Goal: Task Accomplishment & Management: Complete application form

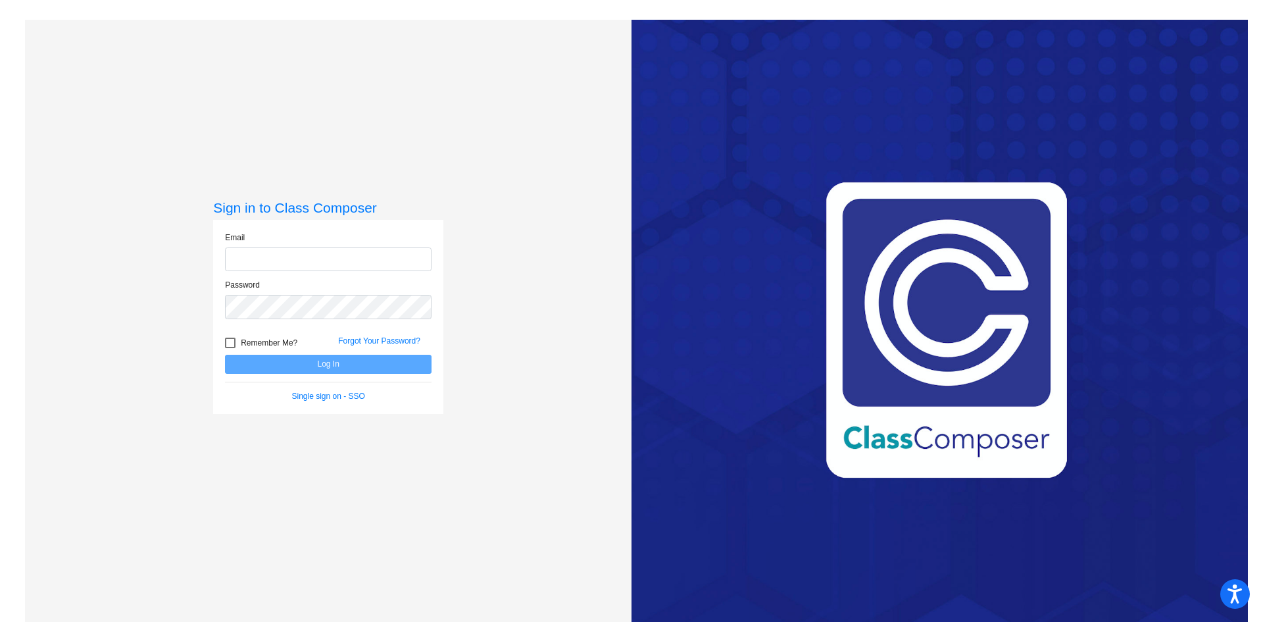
type input "[EMAIL_ADDRESS][PERSON_NAME][DOMAIN_NAME]"
click at [327, 364] on button "Log In" at bounding box center [328, 364] width 207 height 19
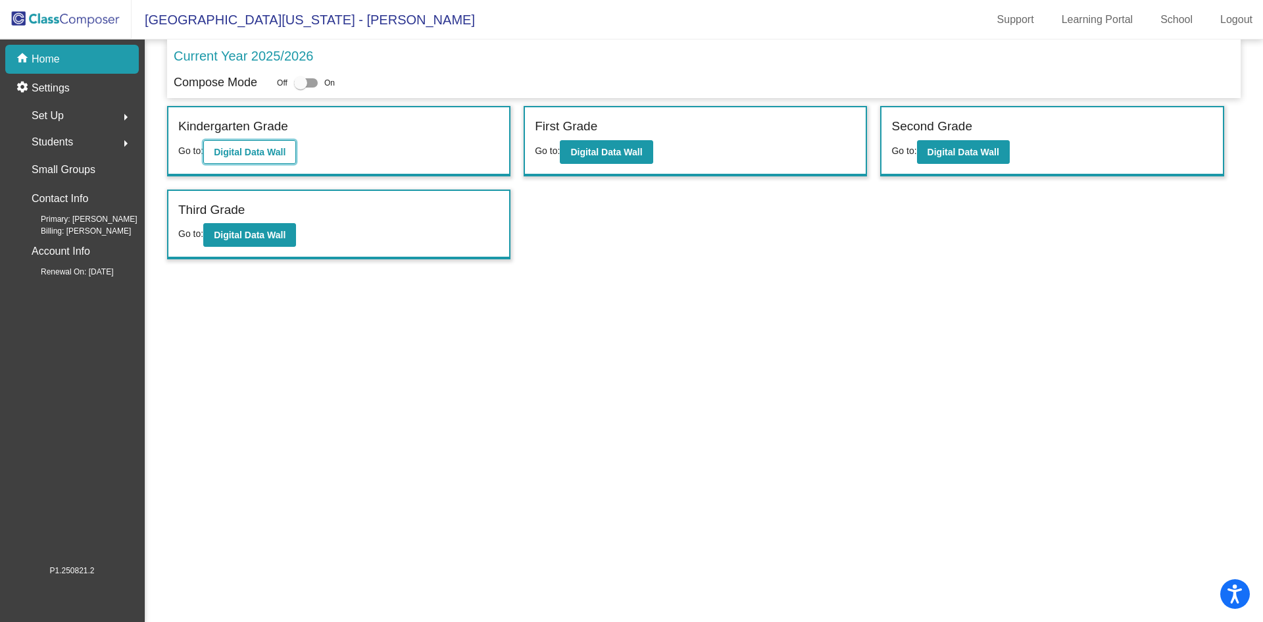
click at [280, 152] on b "Digital Data Wall" at bounding box center [250, 152] width 72 height 11
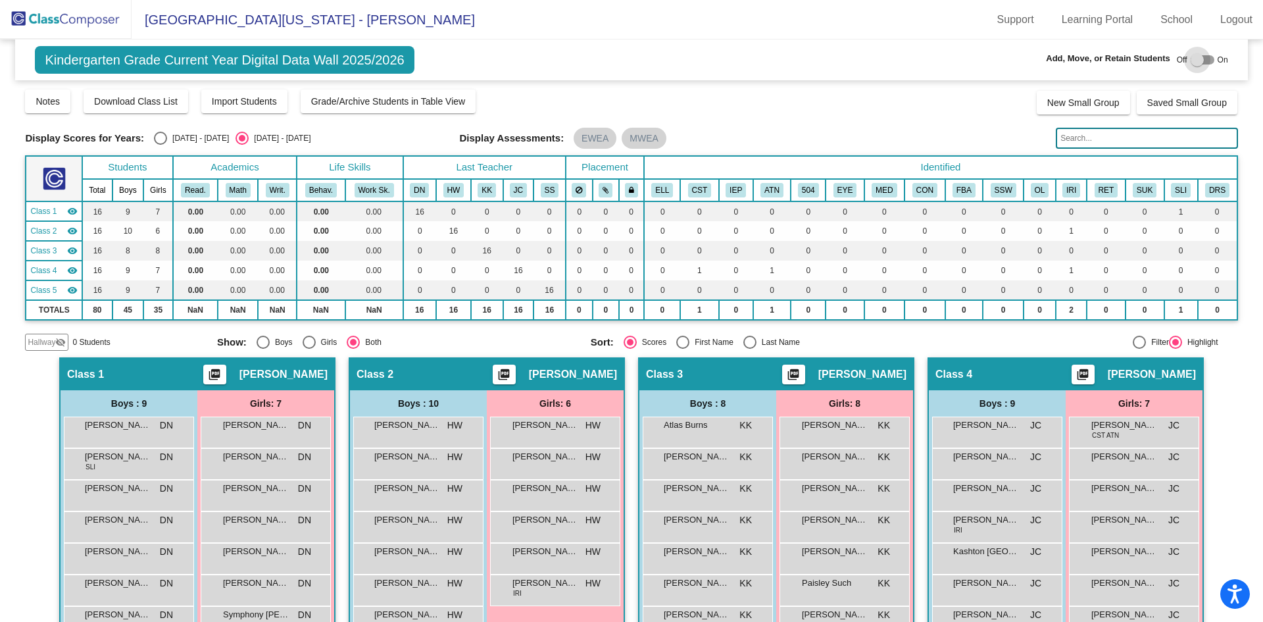
click at [1191, 56] on div at bounding box center [1197, 59] width 13 height 13
checkbox input "true"
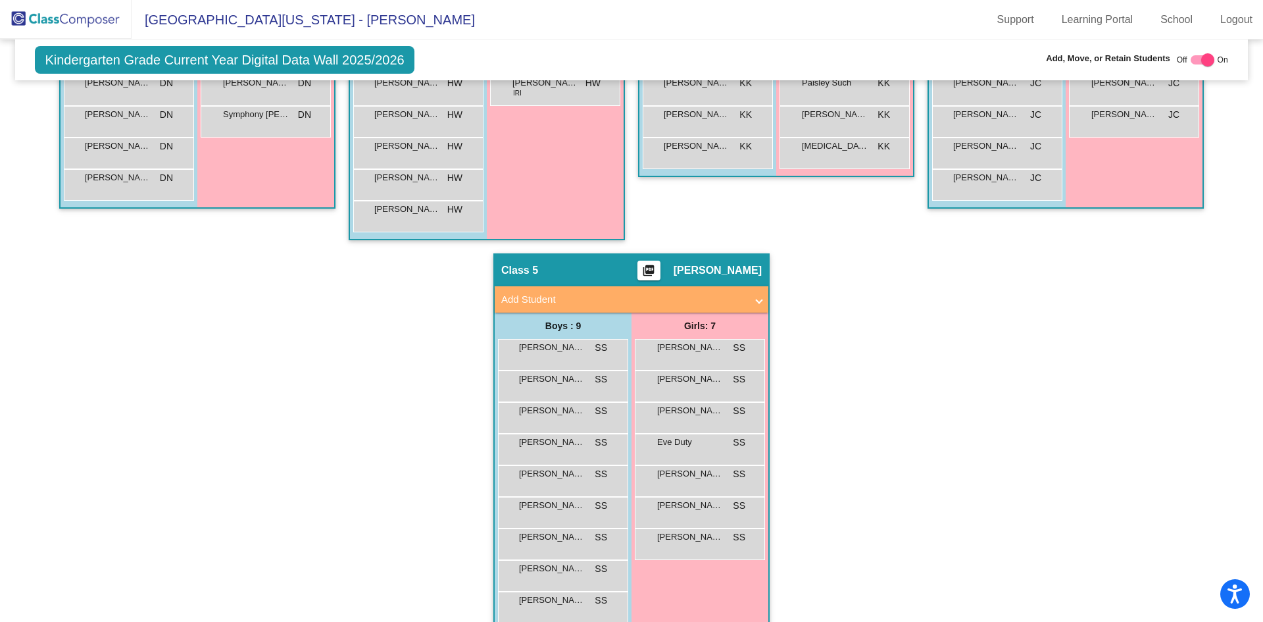
scroll to position [549, 0]
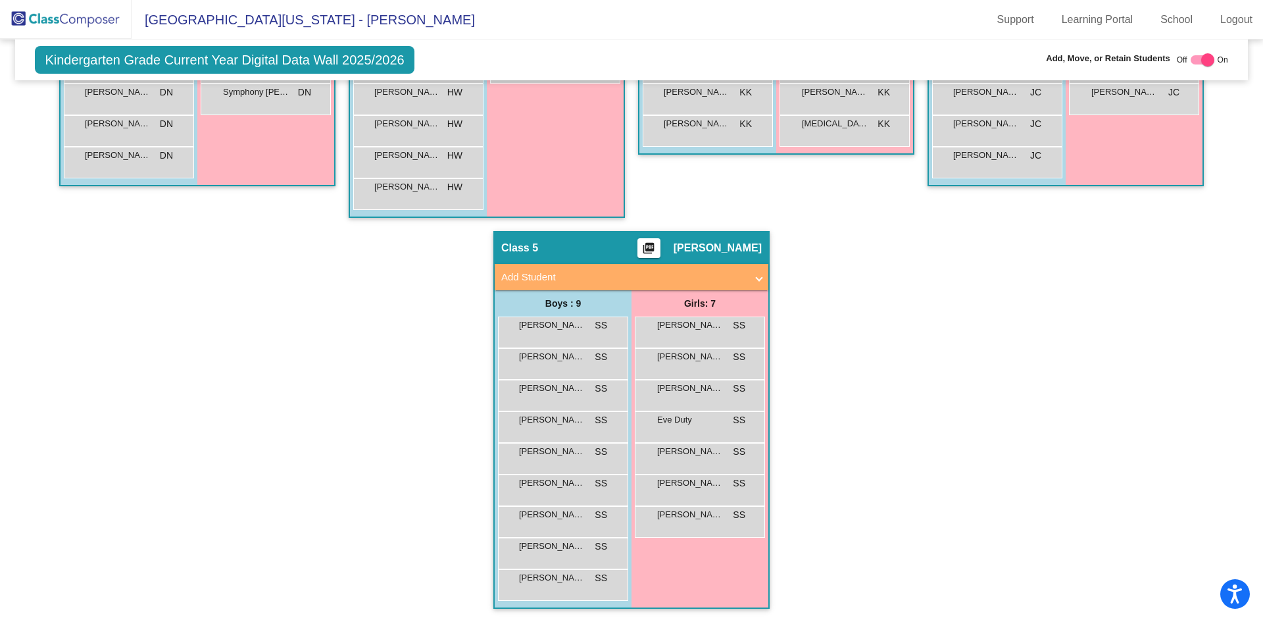
click at [748, 272] on span "Add Student" at bounding box center [628, 277] width 255 height 15
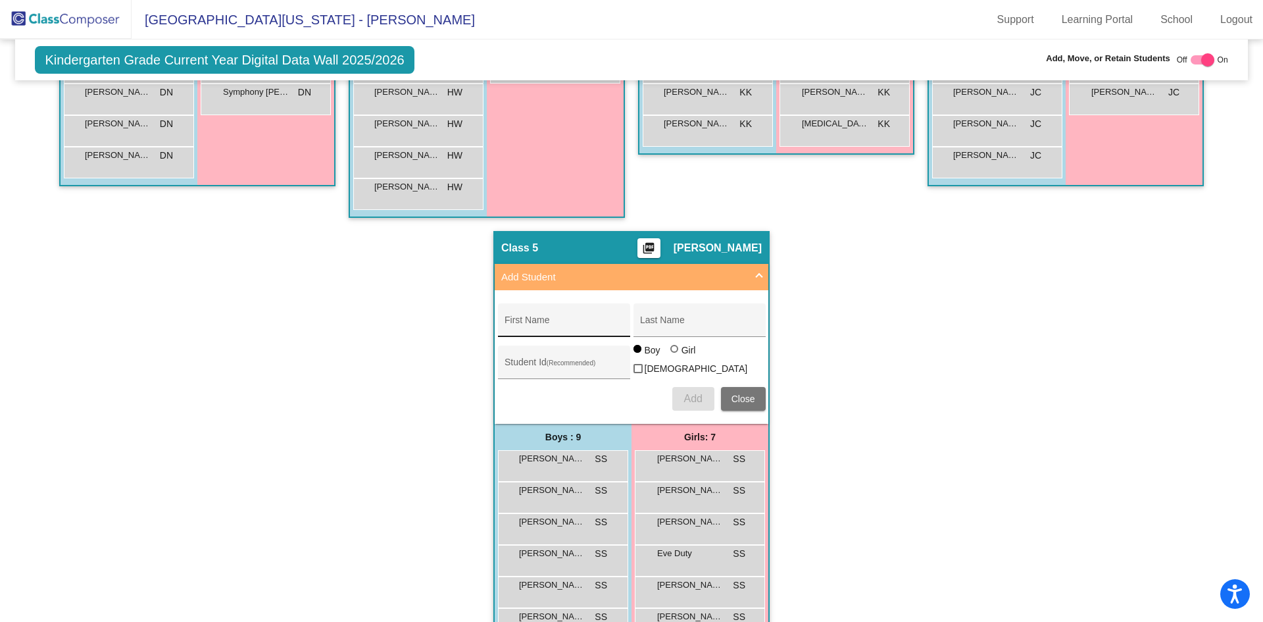
click at [555, 320] on input "First Name" at bounding box center [564, 325] width 118 height 11
type input "Jakk"
type input "[PERSON_NAME]"
click at [549, 360] on div "Student Id (Recommended)" at bounding box center [564, 365] width 118 height 27
type input "3810033"
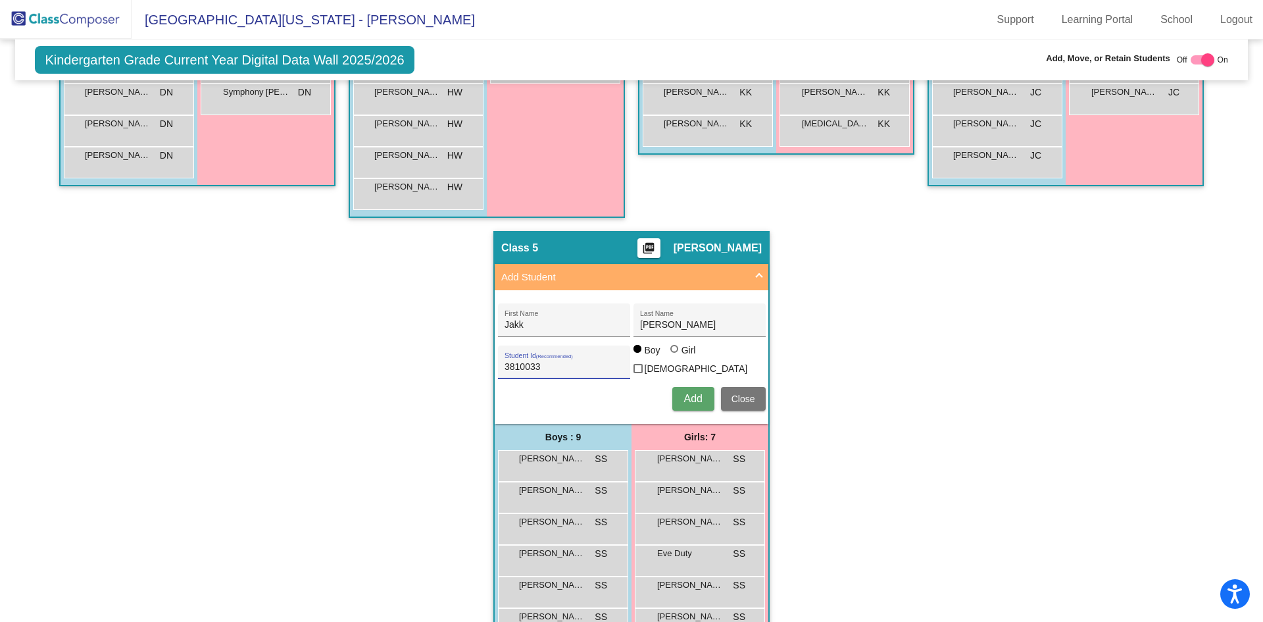
click at [686, 393] on span "Add" at bounding box center [692, 398] width 18 height 11
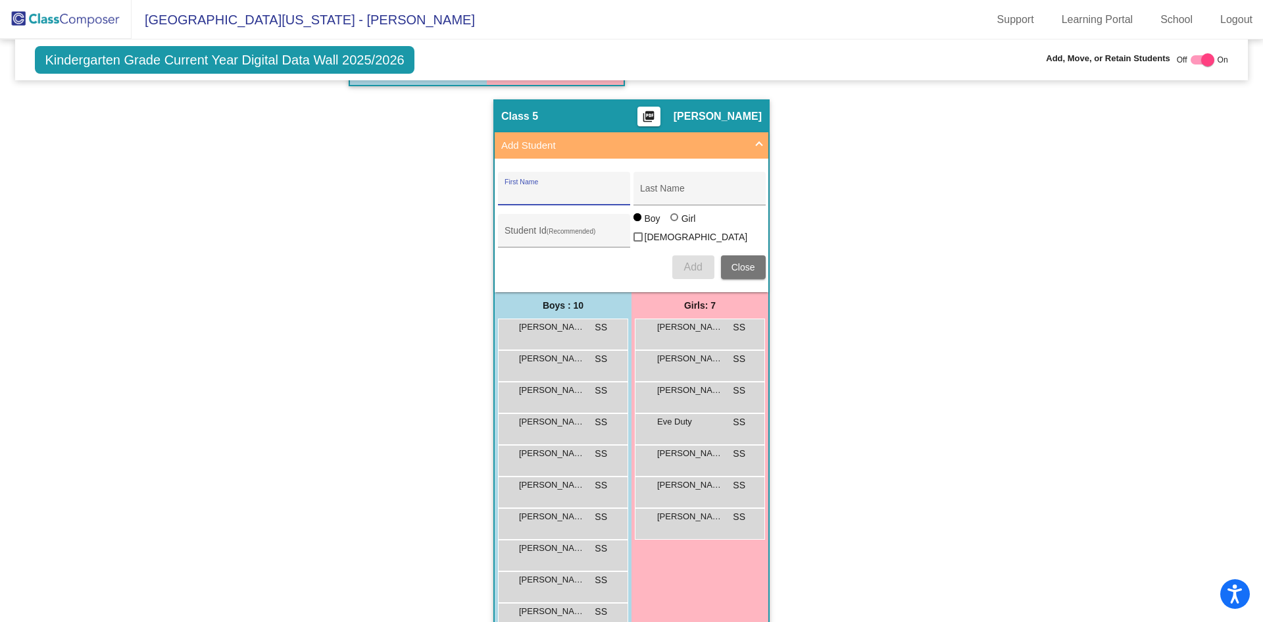
scroll to position [710, 0]
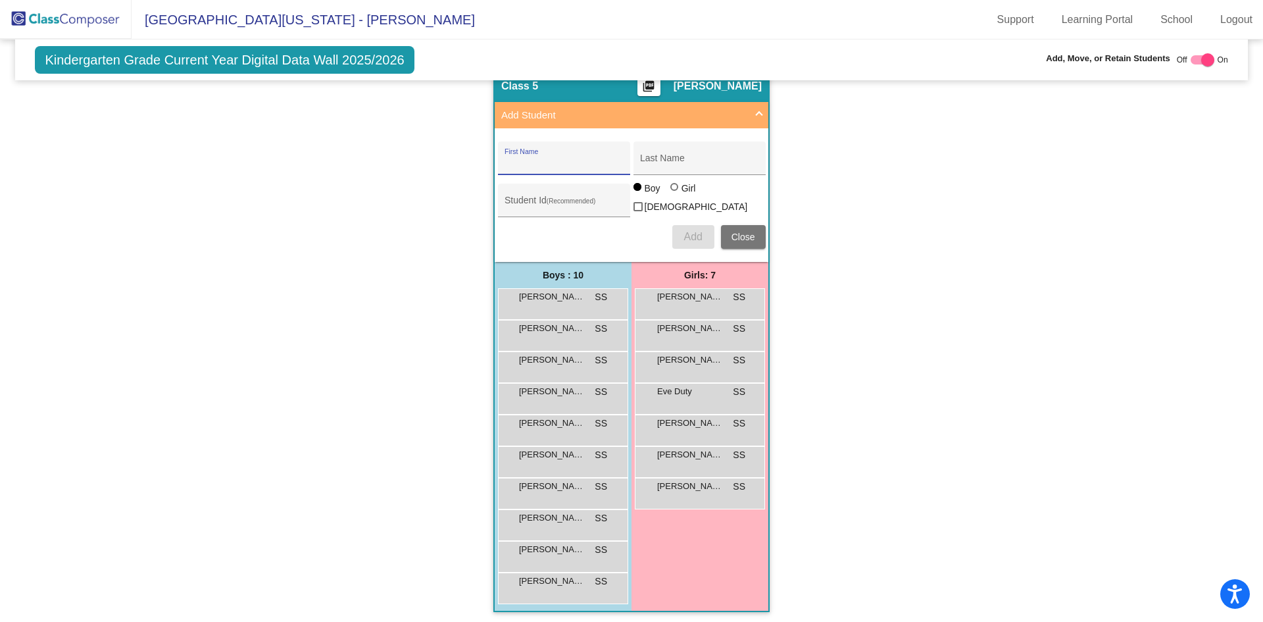
click at [571, 157] on div "First Name" at bounding box center [564, 162] width 118 height 27
type input "[PERSON_NAME]"
type input "Dakota"
click at [536, 201] on input "Student Id (Recommended)" at bounding box center [564, 205] width 118 height 11
type input "3810179"
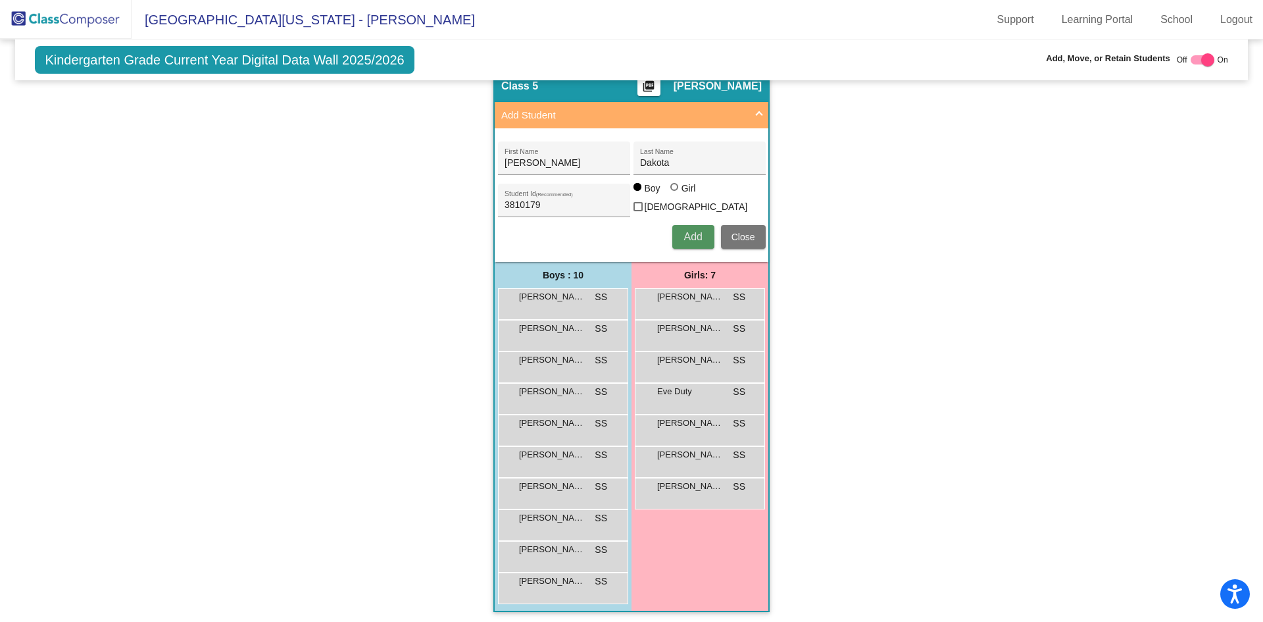
click at [687, 232] on span "Add" at bounding box center [692, 236] width 18 height 11
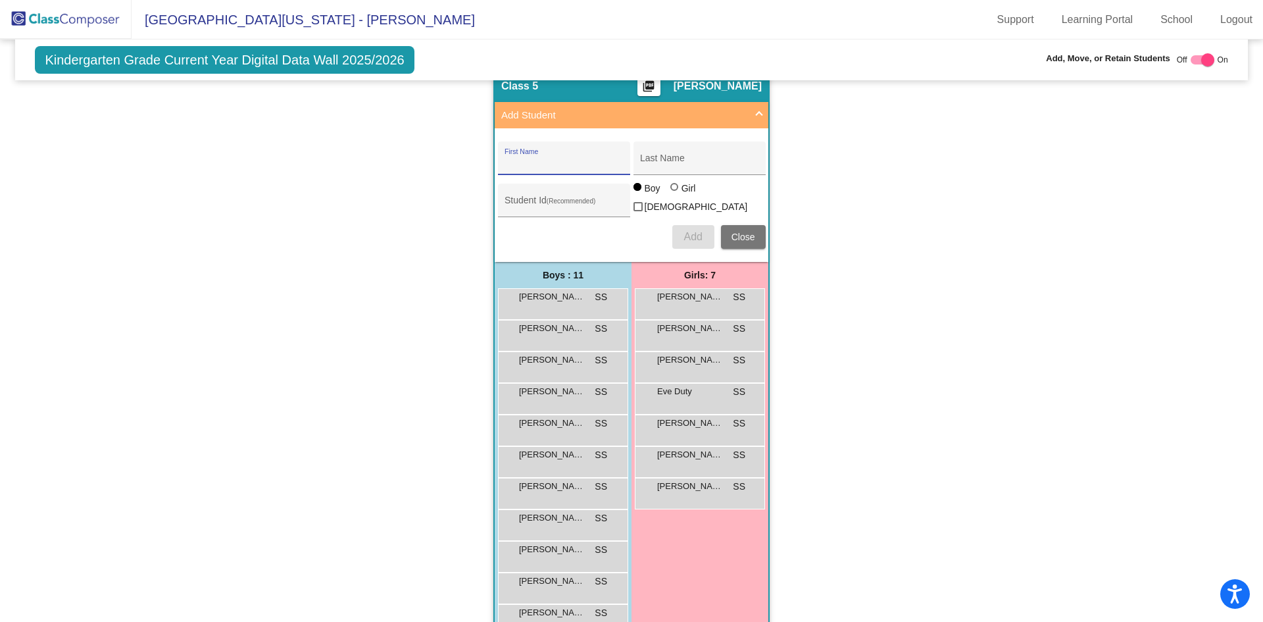
click at [745, 234] on span "Close" at bounding box center [744, 237] width 24 height 11
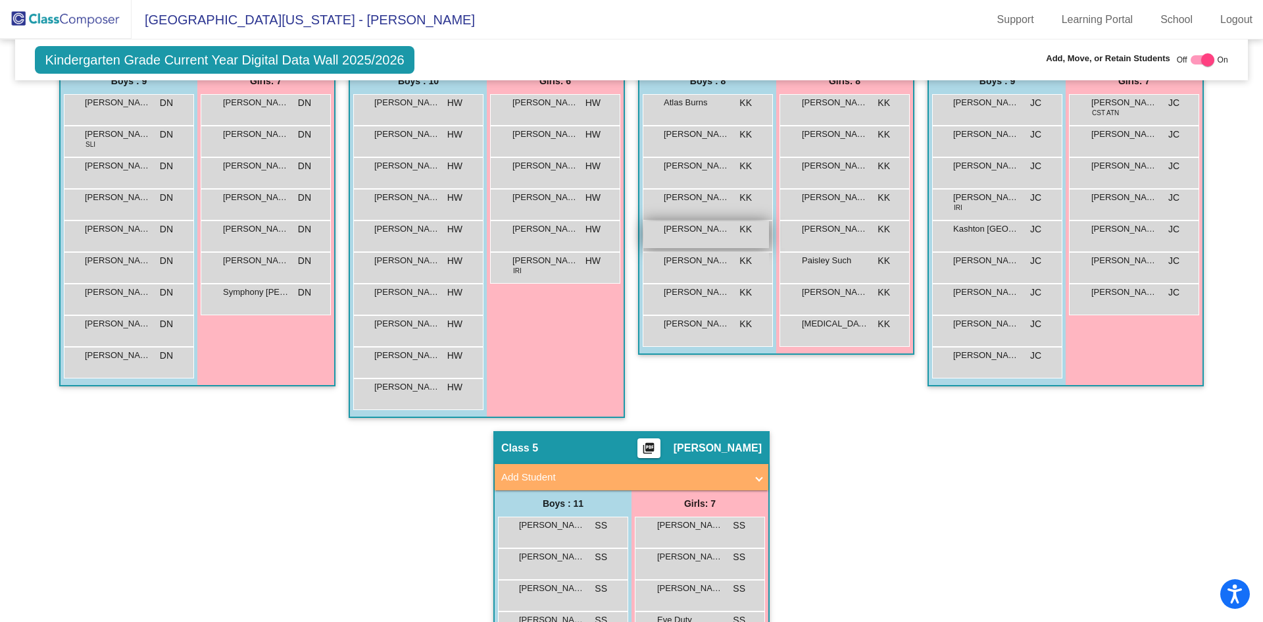
scroll to position [151, 0]
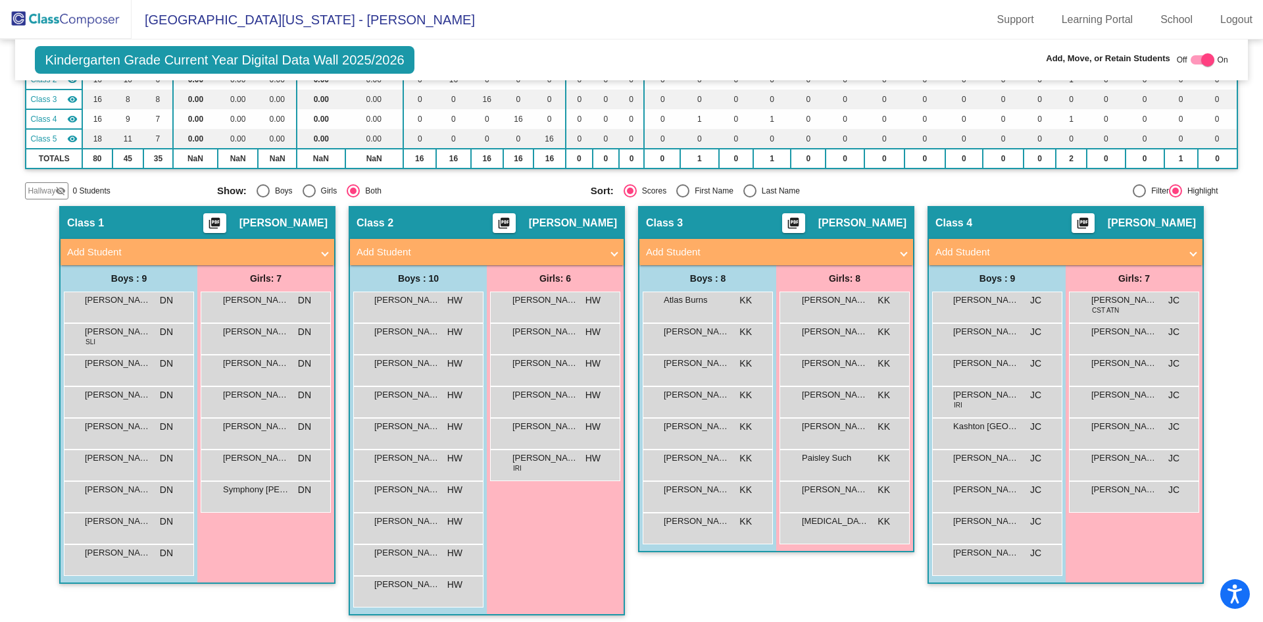
click at [895, 245] on span "Add Student" at bounding box center [773, 252] width 255 height 15
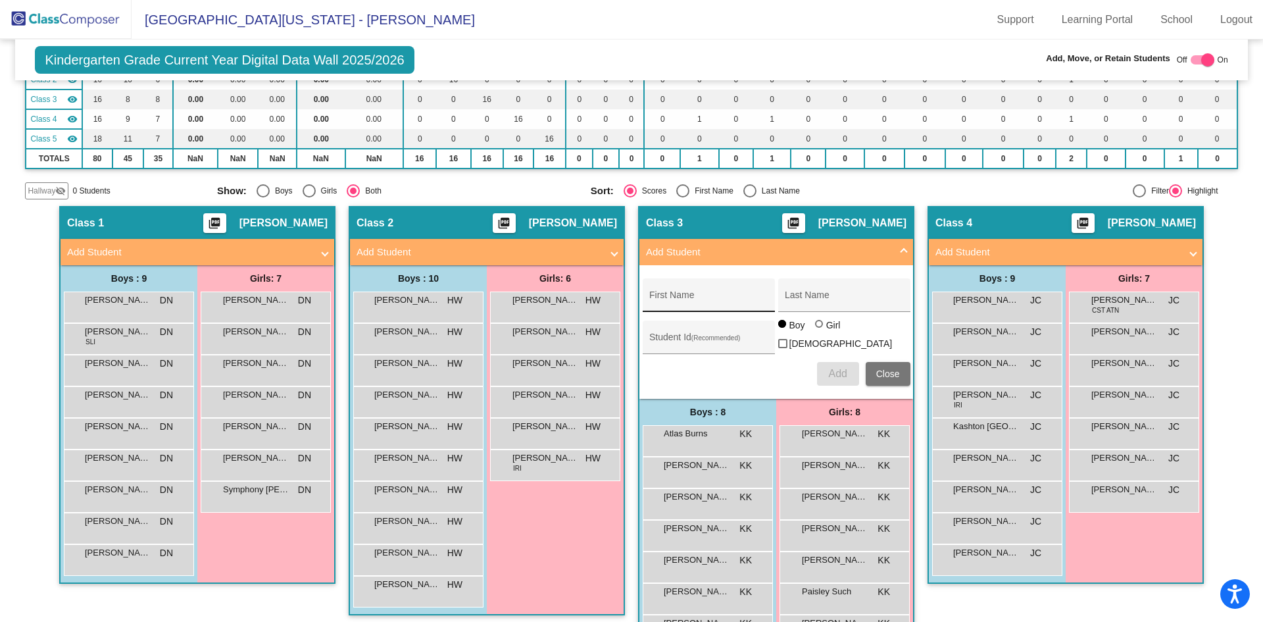
click at [682, 292] on div "First Name" at bounding box center [708, 299] width 118 height 27
type input "Jericho"
type input "[PERSON_NAME]"
click at [683, 337] on input "Student Id (Recommended)" at bounding box center [708, 342] width 118 height 11
click at [694, 337] on input "Student Id (Recommended)" at bounding box center [708, 342] width 118 height 11
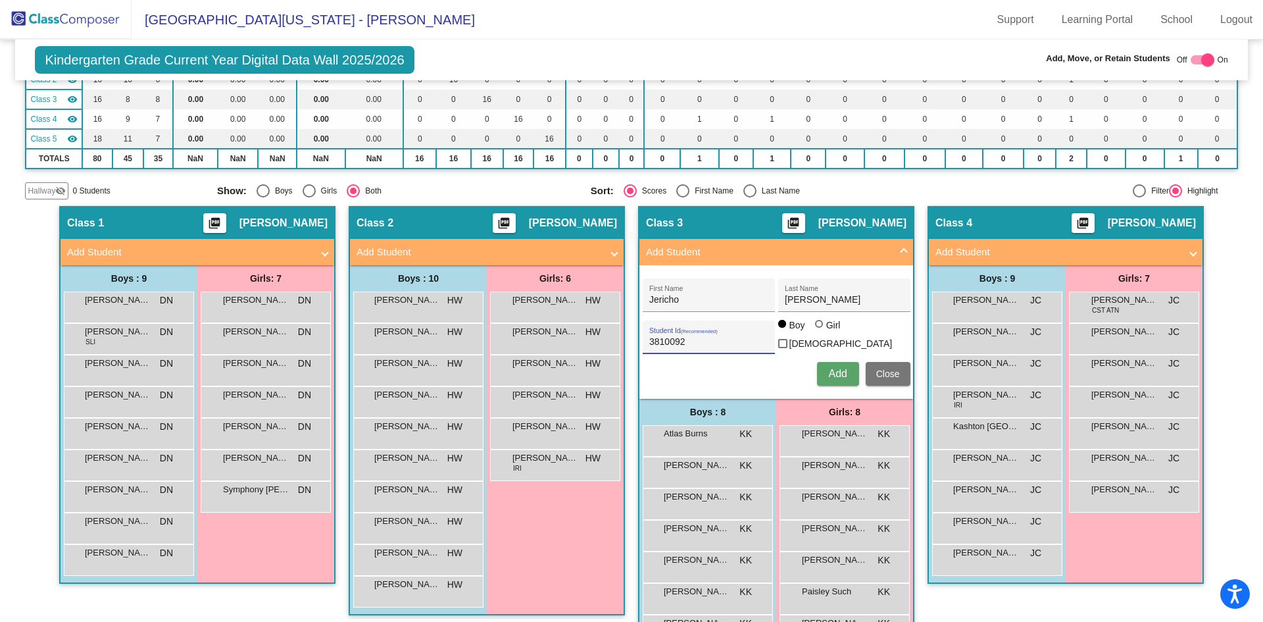
type input "3810092"
click at [833, 371] on span "Add" at bounding box center [837, 373] width 18 height 11
click at [891, 371] on span "Close" at bounding box center [888, 373] width 24 height 11
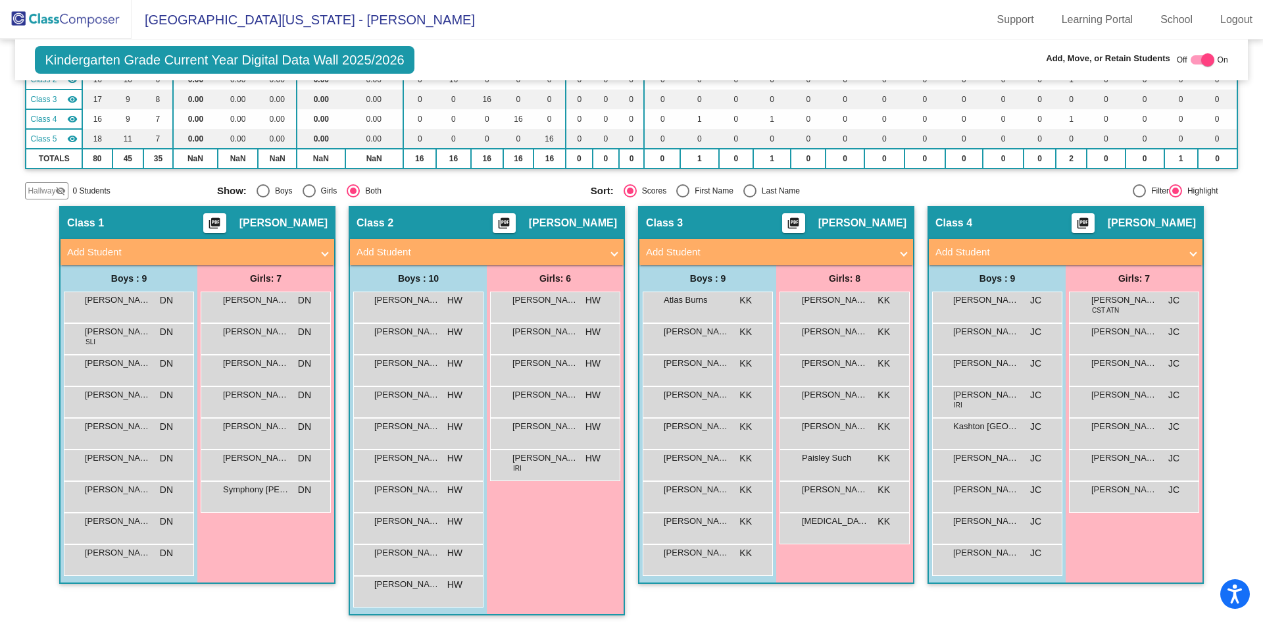
click at [1161, 255] on mat-panel-title "Add Student" at bounding box center [1057, 252] width 245 height 15
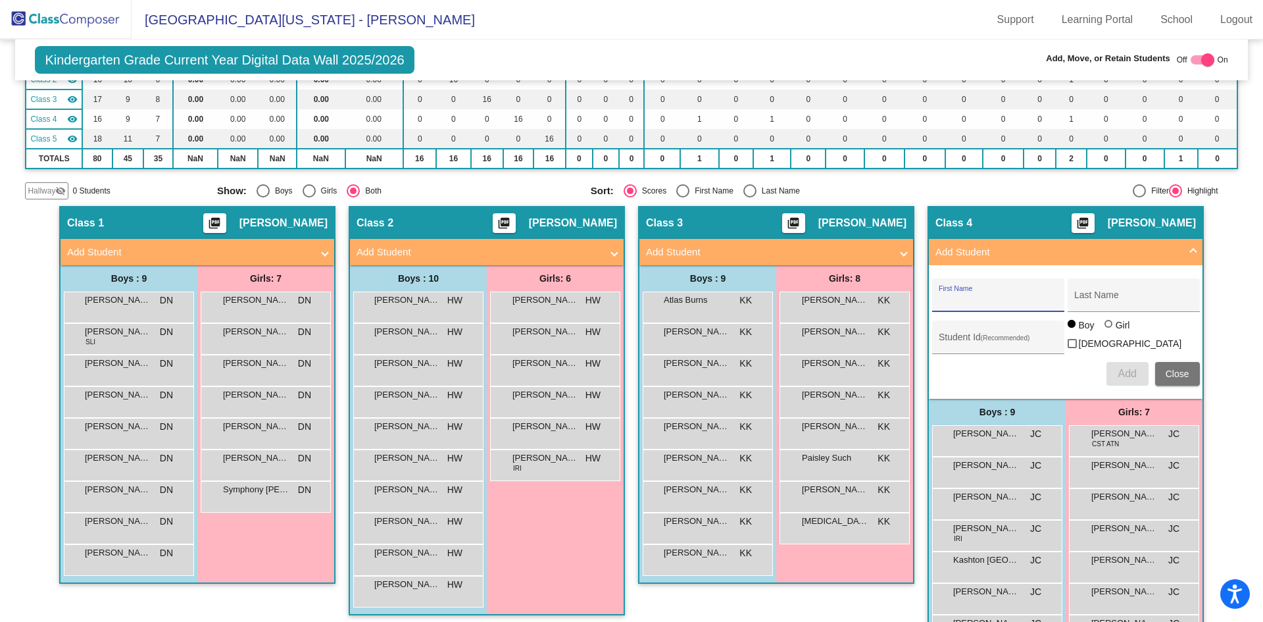
click at [967, 295] on input "First Name" at bounding box center [998, 300] width 118 height 11
type input "[PERSON_NAME]"
click at [1095, 300] on input "Last Name" at bounding box center [1133, 300] width 118 height 11
type input "[PERSON_NAME]"
click at [982, 339] on input "Student Id (Recommended)" at bounding box center [998, 342] width 118 height 11
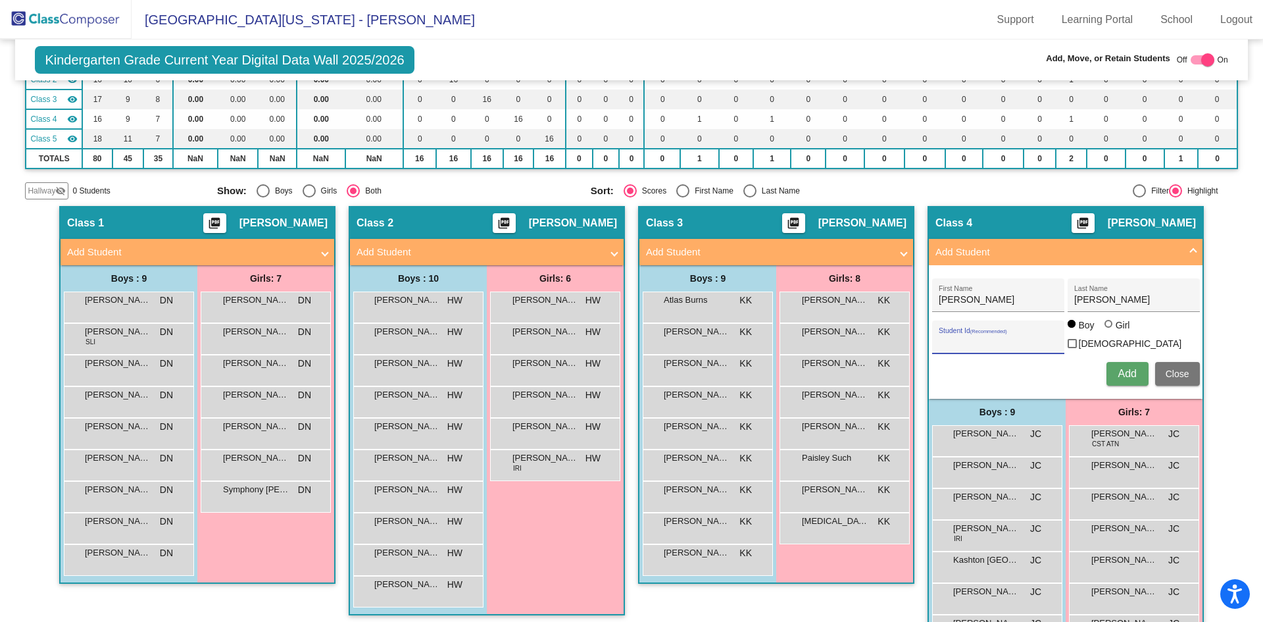
click at [966, 337] on input "Student Id (Recommended)" at bounding box center [998, 342] width 118 height 11
type input "3810180"
click at [1128, 374] on span "Add" at bounding box center [1127, 373] width 18 height 11
click at [998, 296] on input "First Name" at bounding box center [998, 300] width 118 height 11
type input "[PERSON_NAME]"
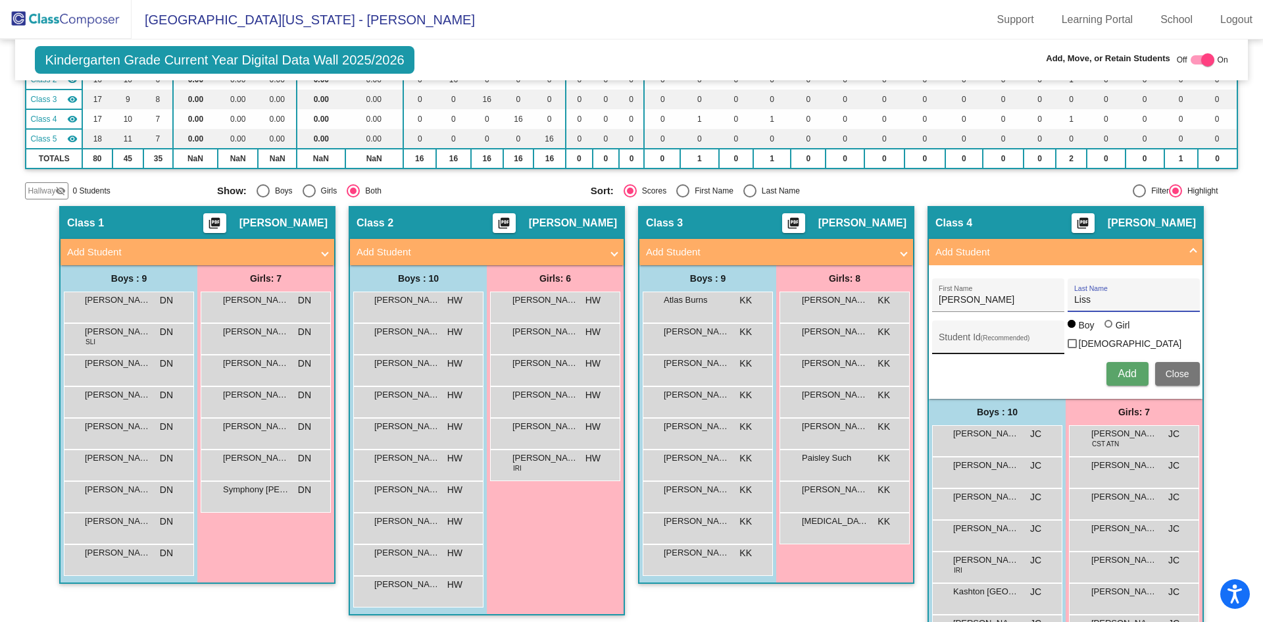
type input "Liss"
click at [967, 338] on input "Student Id (Recommended)" at bounding box center [998, 342] width 118 height 11
click at [953, 340] on input "Student Id (Recommended)" at bounding box center [998, 342] width 118 height 11
type input "3810178"
click at [1106, 328] on div at bounding box center [1109, 324] width 8 height 8
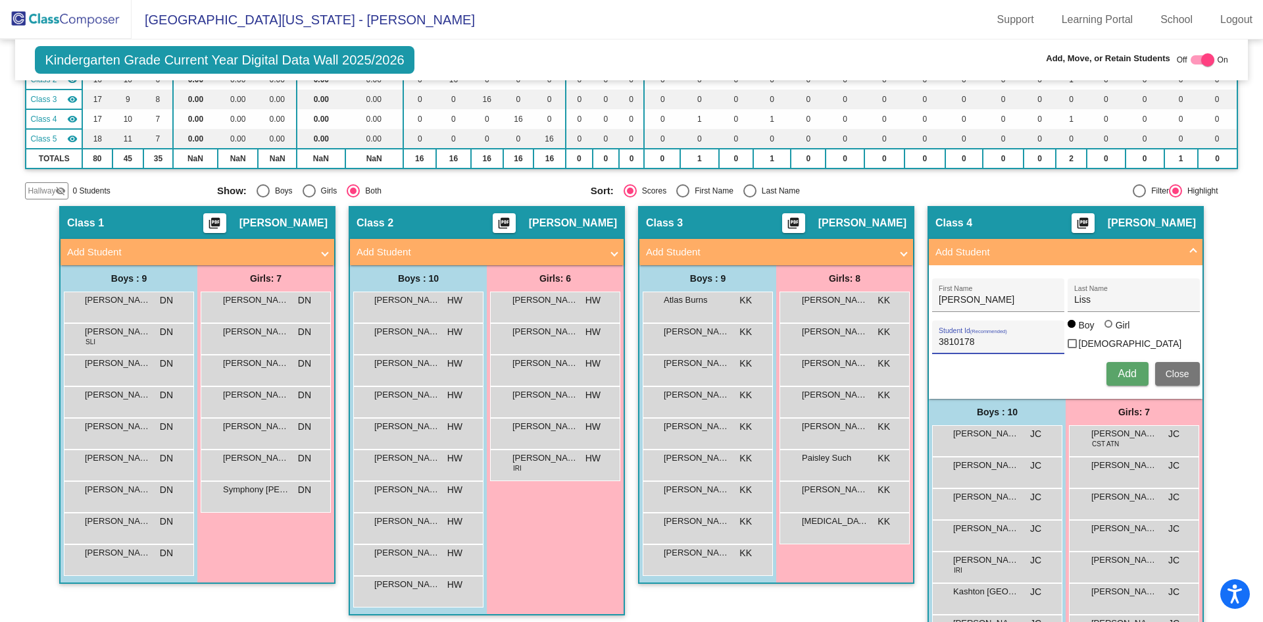
click at [1109, 331] on input "Girl" at bounding box center [1109, 330] width 1 height 1
radio input "true"
click at [1130, 371] on span "Add" at bounding box center [1127, 373] width 18 height 11
click at [1180, 368] on span "Close" at bounding box center [1178, 373] width 24 height 11
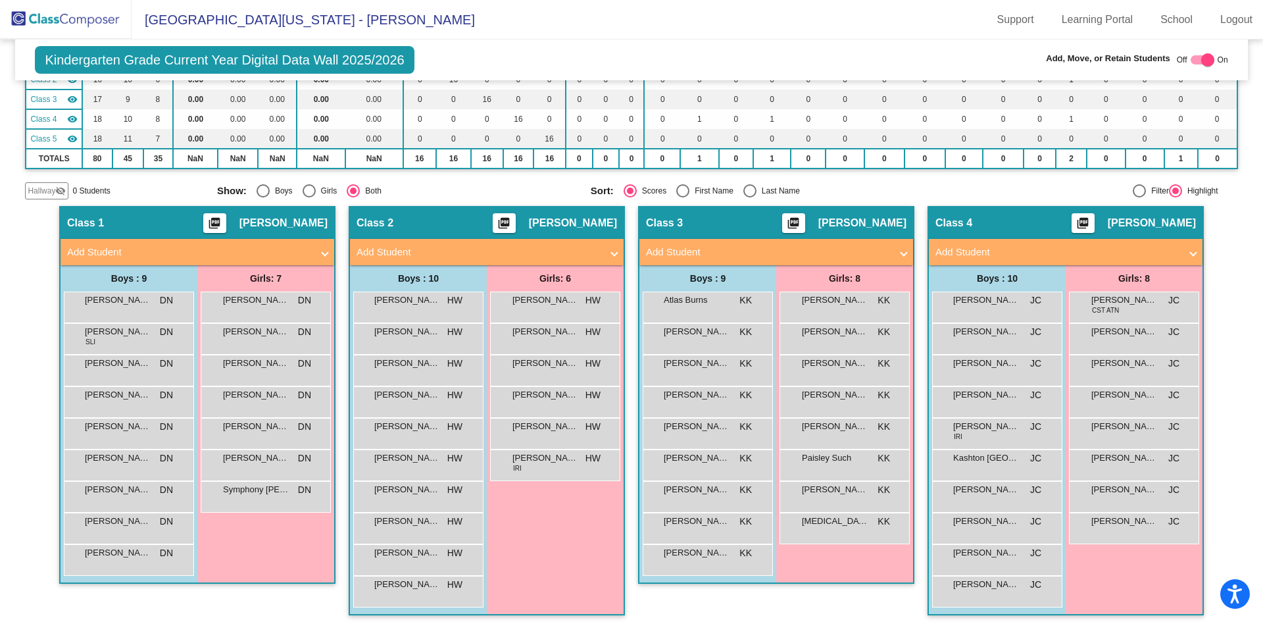
click at [601, 254] on span "Add Student" at bounding box center [484, 252] width 255 height 15
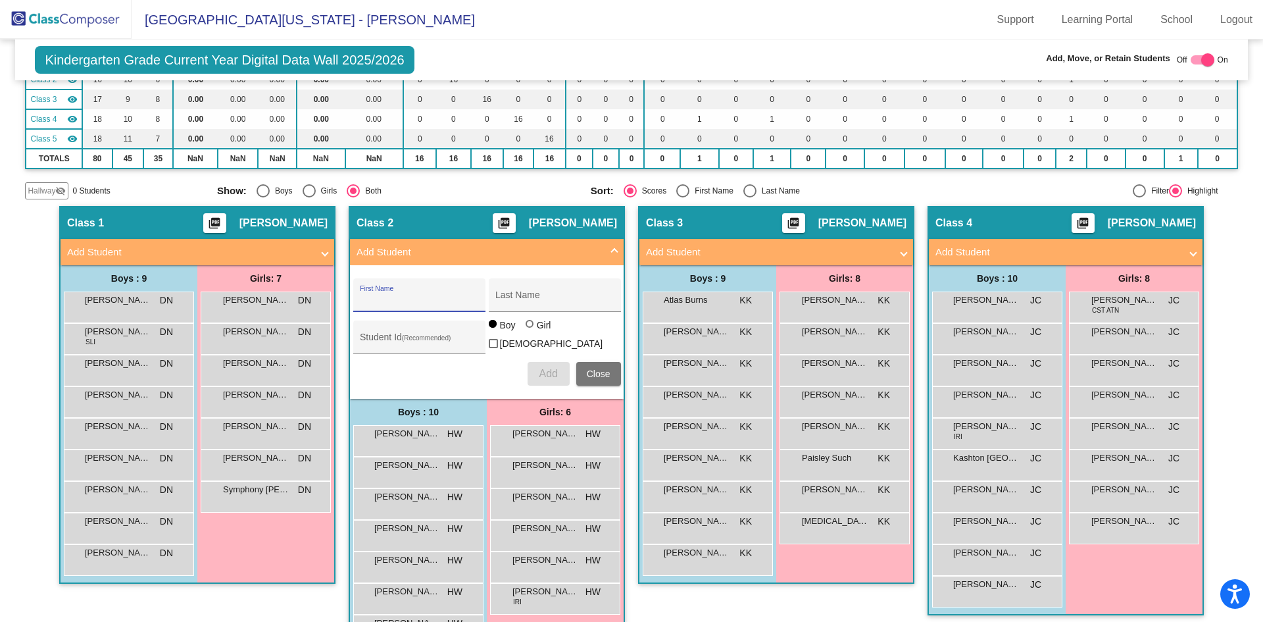
click at [422, 297] on input "First Name" at bounding box center [419, 300] width 118 height 11
click at [360, 296] on input "[PERSON_NAME]" at bounding box center [419, 300] width 118 height 11
type input "Izabelle"
click at [512, 297] on input "Last Name" at bounding box center [554, 300] width 118 height 11
type input "[PERSON_NAME]"
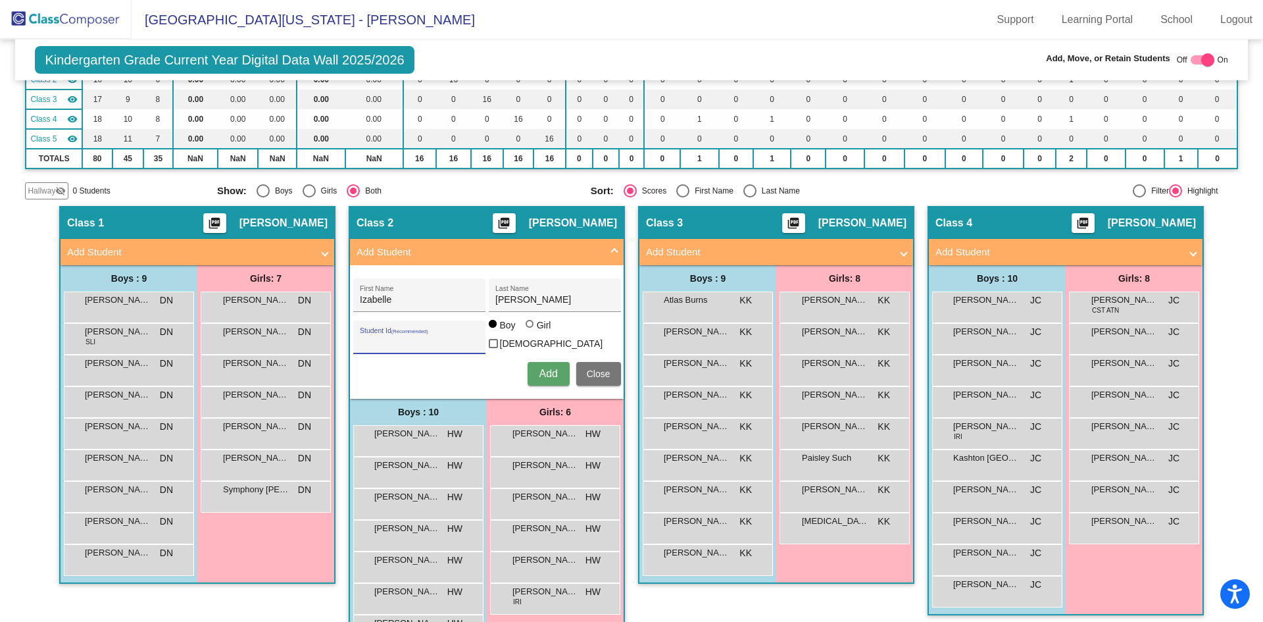
click at [436, 337] on input "Student Id (Recommended)" at bounding box center [419, 342] width 118 height 11
type input "3810181"
click at [528, 328] on div at bounding box center [530, 324] width 8 height 8
click at [530, 331] on input "Girl" at bounding box center [530, 330] width 1 height 1
radio input "true"
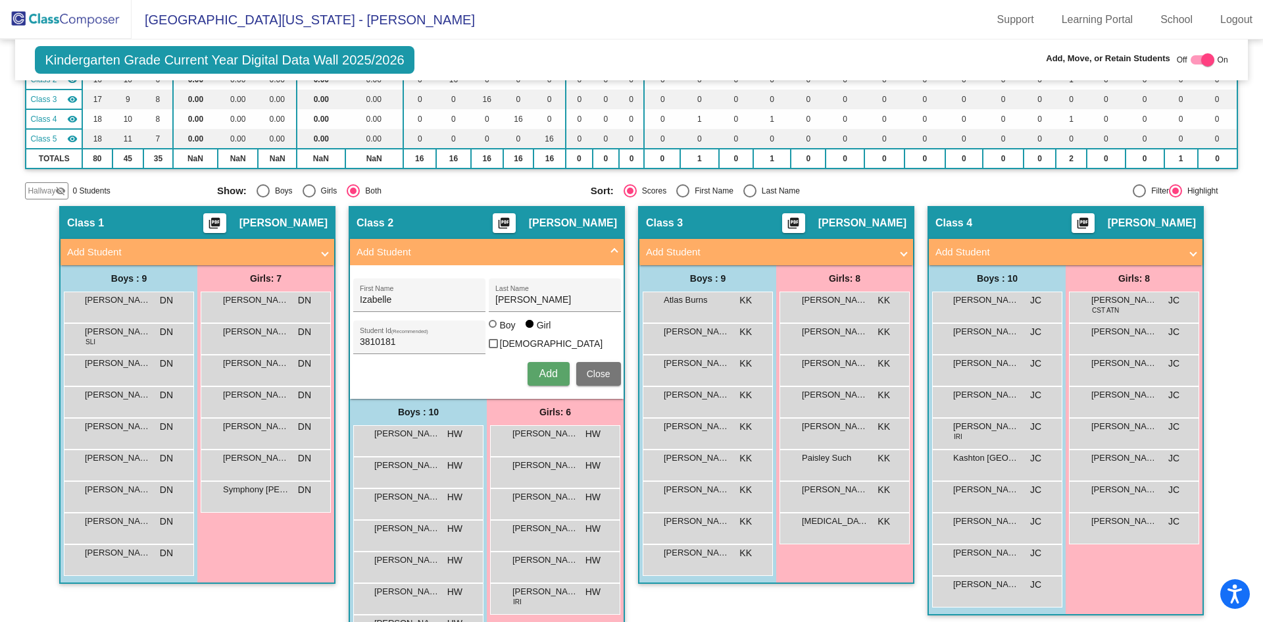
click at [550, 368] on span "Add" at bounding box center [548, 373] width 18 height 11
click at [596, 370] on span "Close" at bounding box center [599, 373] width 24 height 11
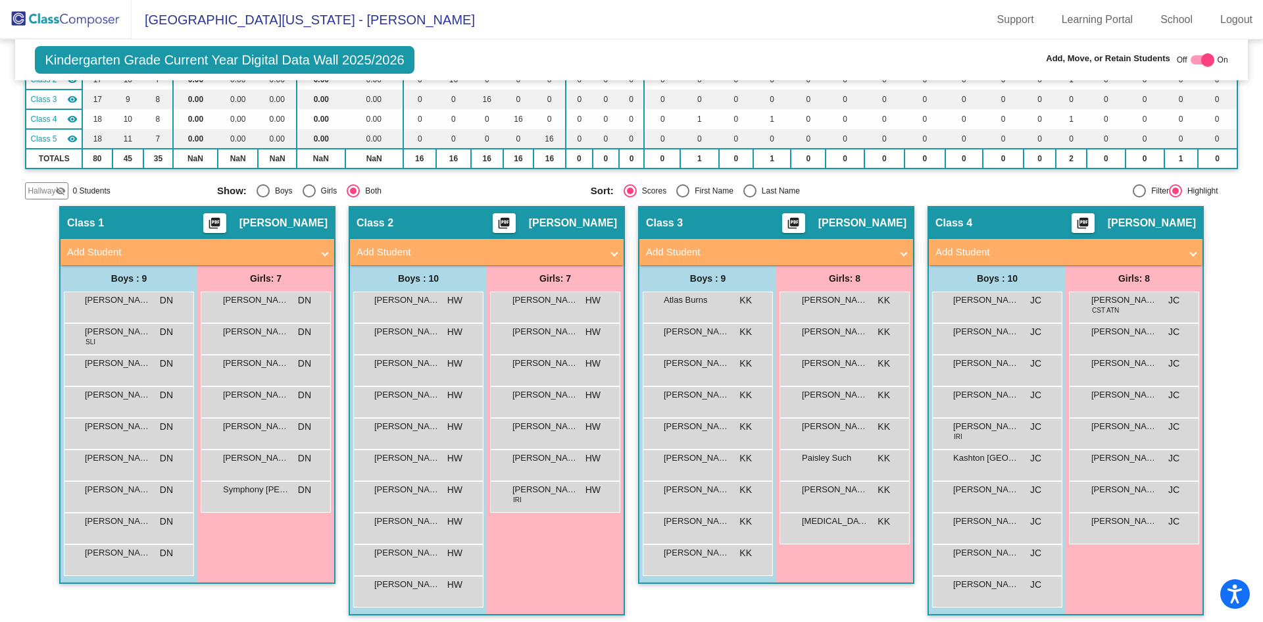
click at [242, 249] on mat-panel-title "Add Student" at bounding box center [189, 252] width 245 height 15
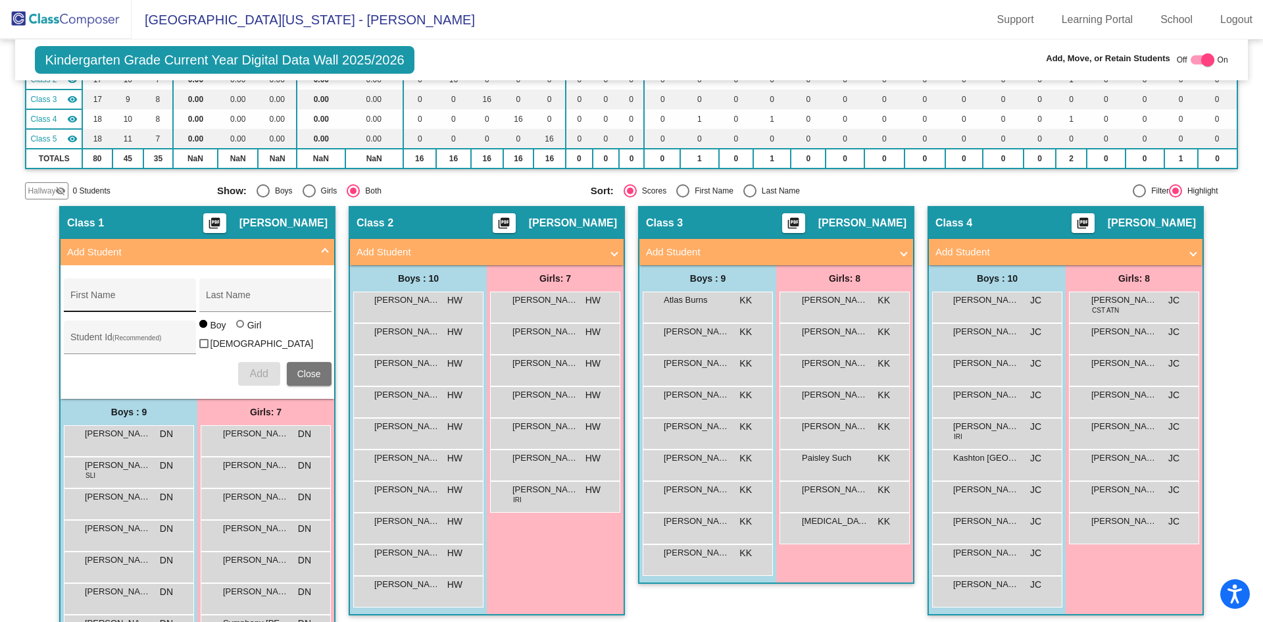
click at [134, 296] on input "First Name" at bounding box center [129, 300] width 118 height 11
type input "[PERSON_NAME]"
type input "3810176"
click at [239, 328] on div at bounding box center [240, 324] width 8 height 8
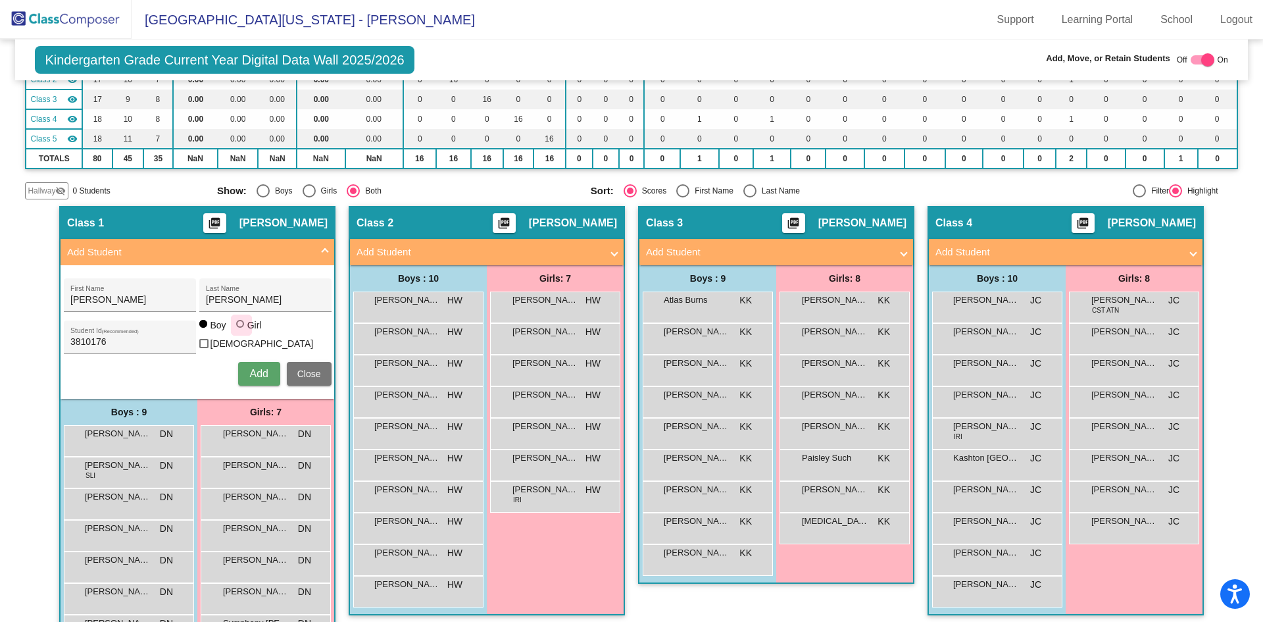
click at [241, 331] on input "Girl" at bounding box center [241, 330] width 1 height 1
radio input "true"
click at [255, 369] on span "Add" at bounding box center [258, 373] width 18 height 11
click at [300, 368] on span "Close" at bounding box center [309, 373] width 24 height 11
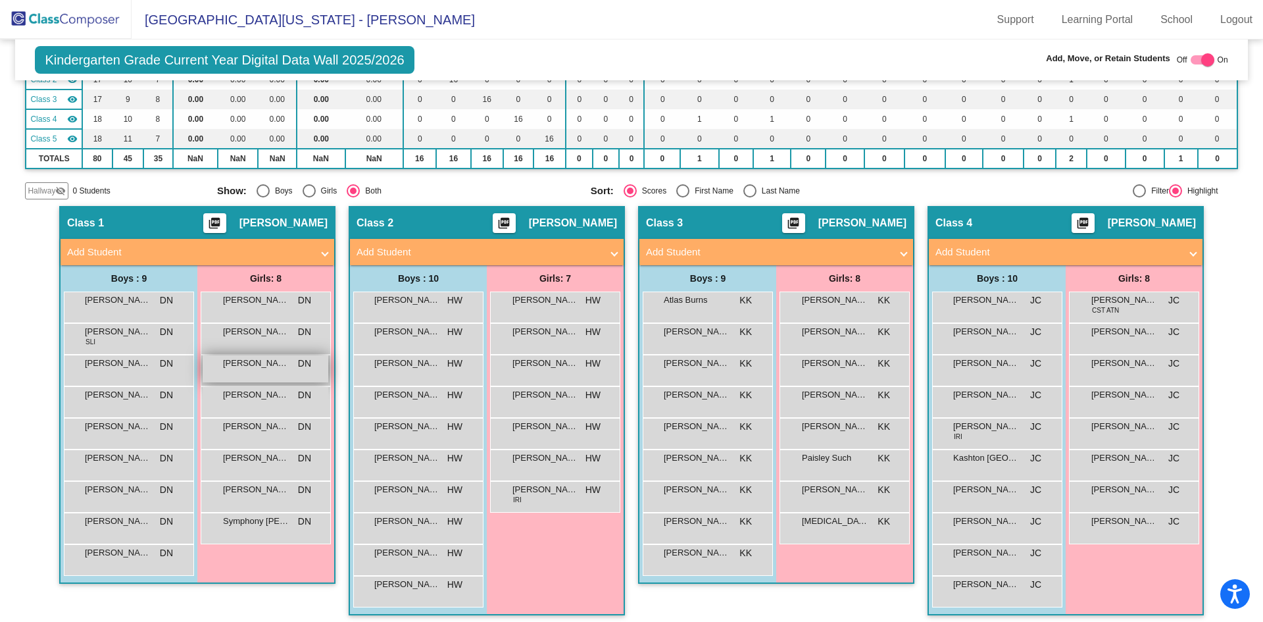
scroll to position [0, 0]
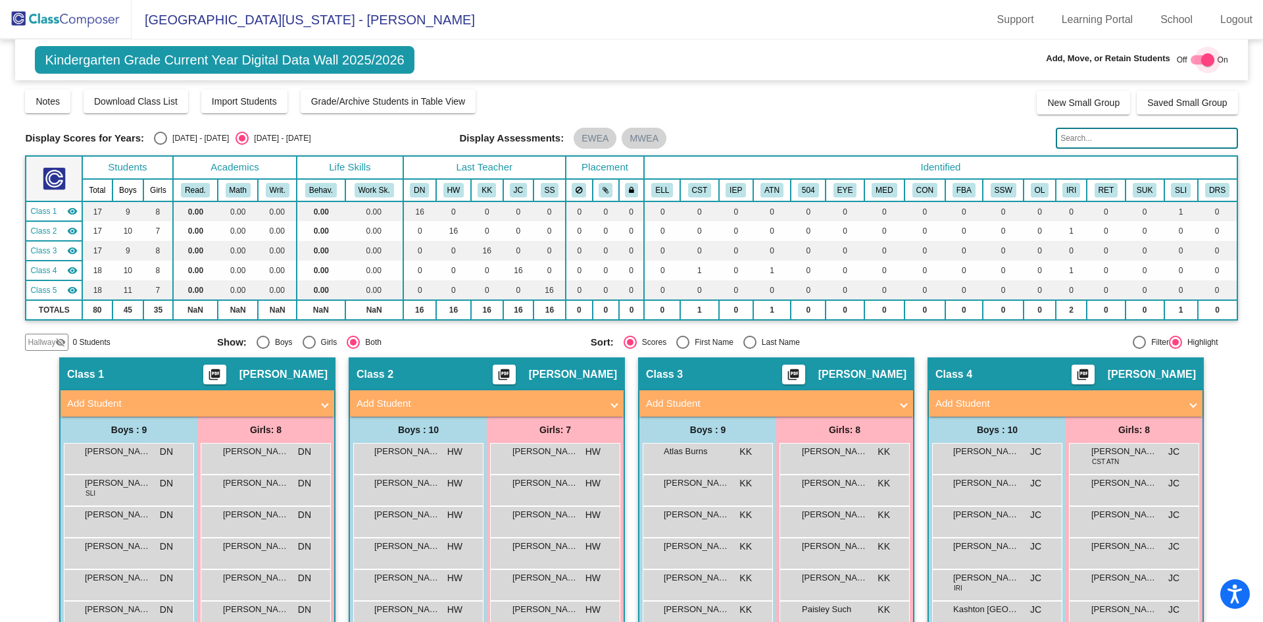
click at [1201, 58] on div at bounding box center [1207, 59] width 13 height 13
checkbox input "false"
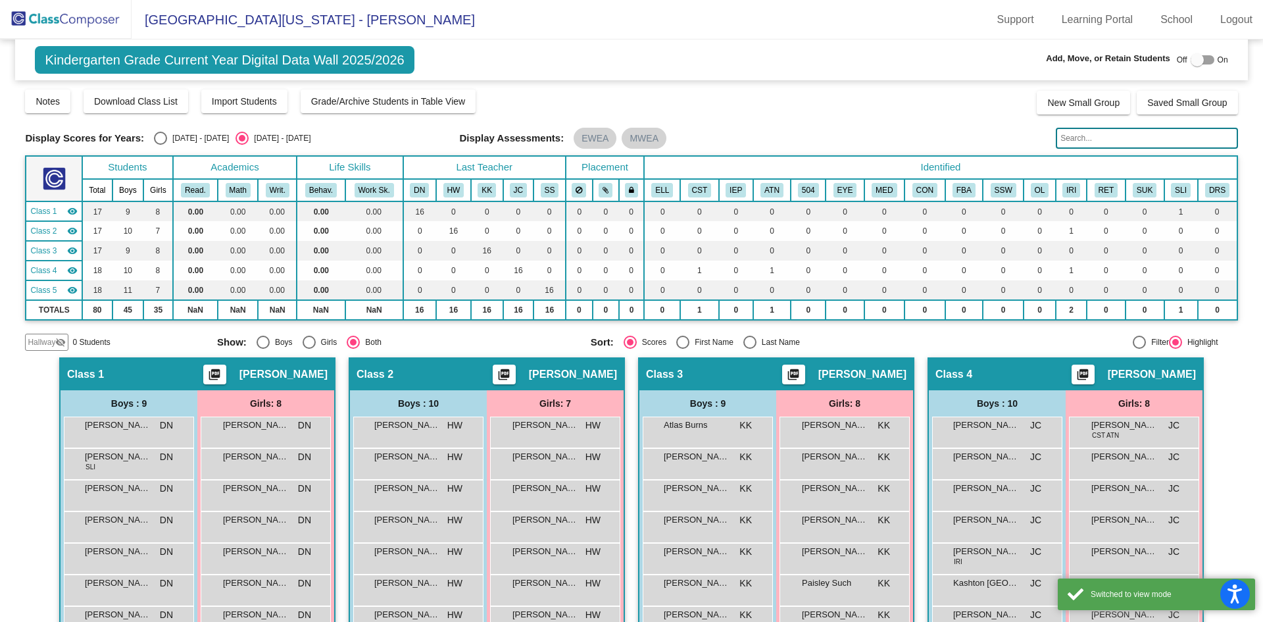
click at [75, 20] on img at bounding box center [66, 19] width 132 height 39
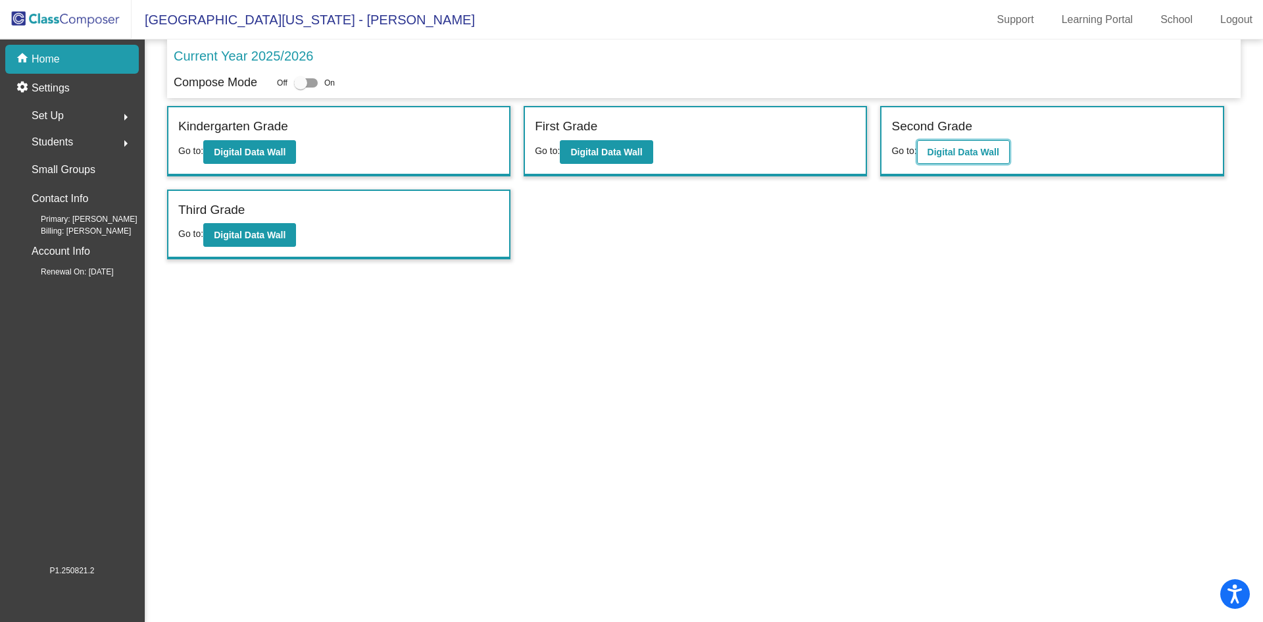
click at [974, 141] on button "Digital Data Wall" at bounding box center [963, 152] width 93 height 24
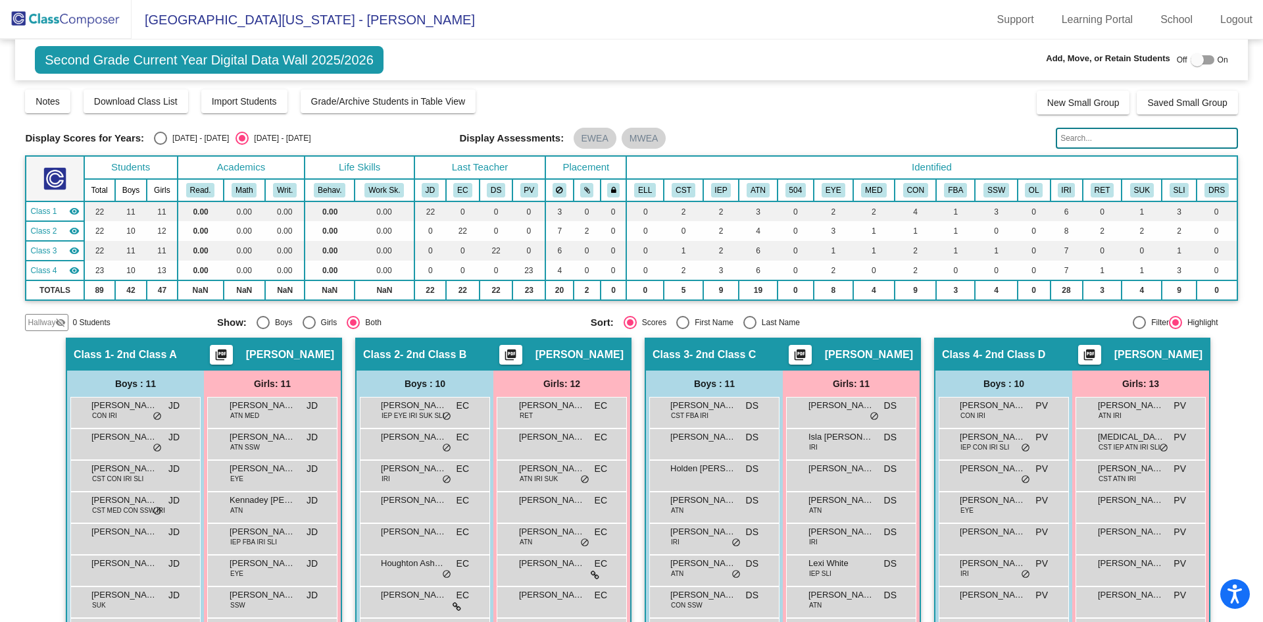
click at [1199, 56] on div at bounding box center [1203, 59] width 24 height 9
checkbox input "true"
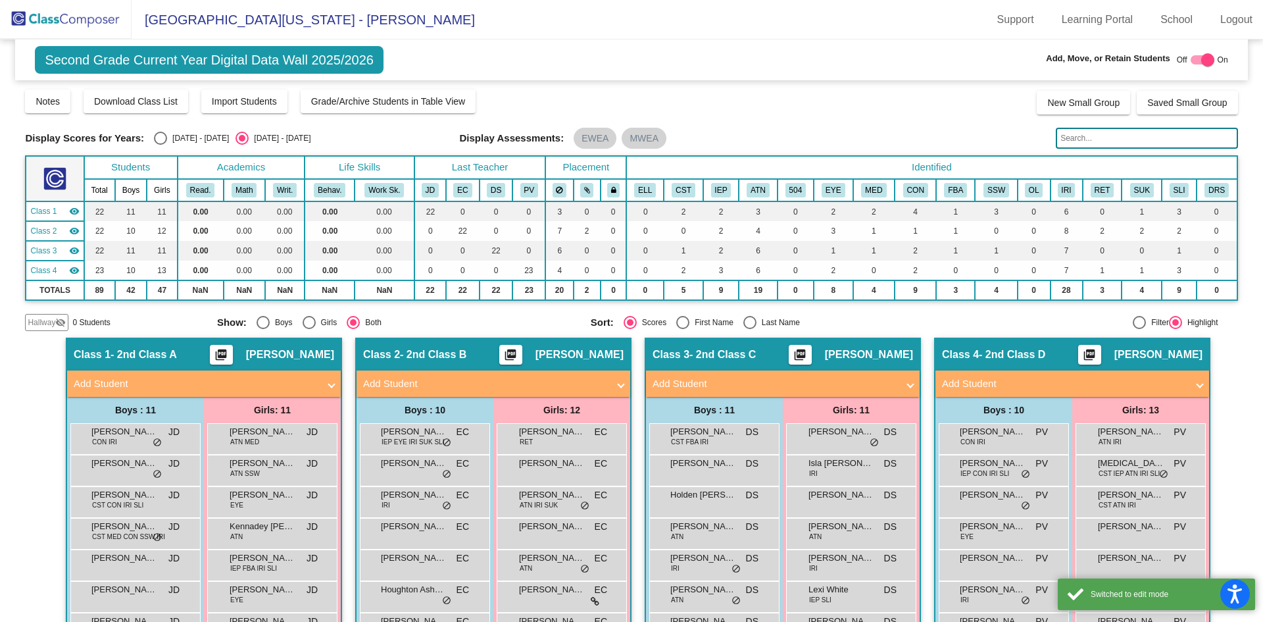
click at [801, 378] on mat-panel-title "Add Student" at bounding box center [775, 383] width 245 height 15
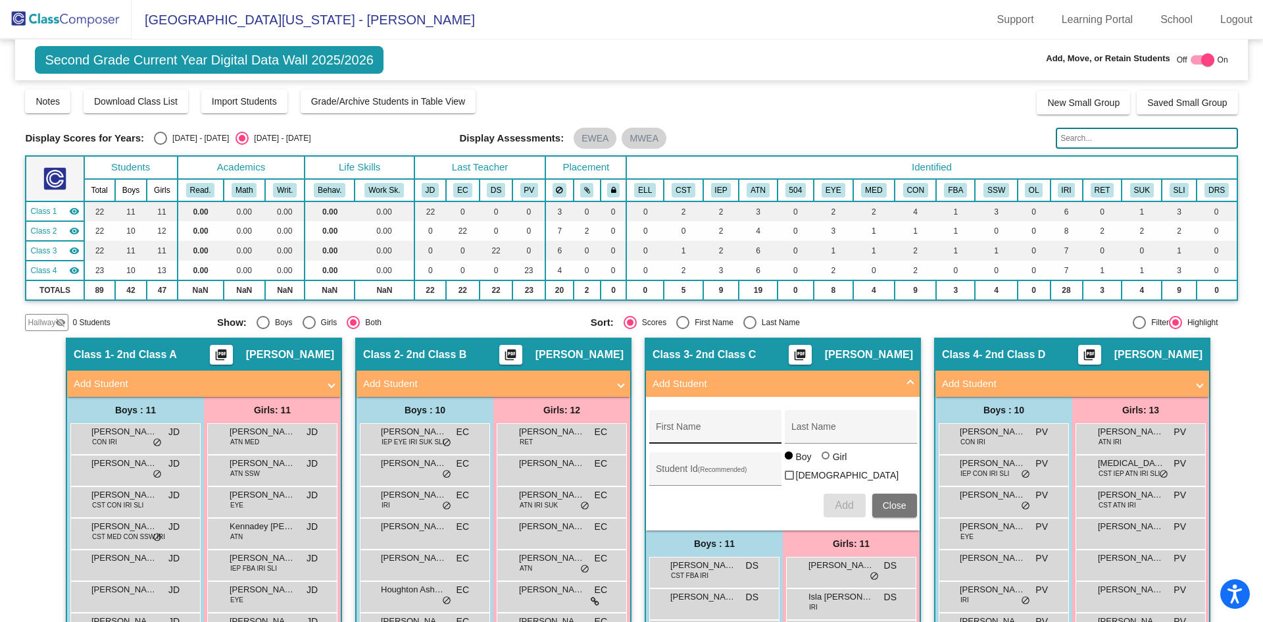
click at [716, 425] on div "First Name" at bounding box center [715, 430] width 118 height 27
type input "Jace"
type input "[PERSON_NAME]"
type input "3610086"
click at [847, 499] on span "Add" at bounding box center [844, 504] width 18 height 11
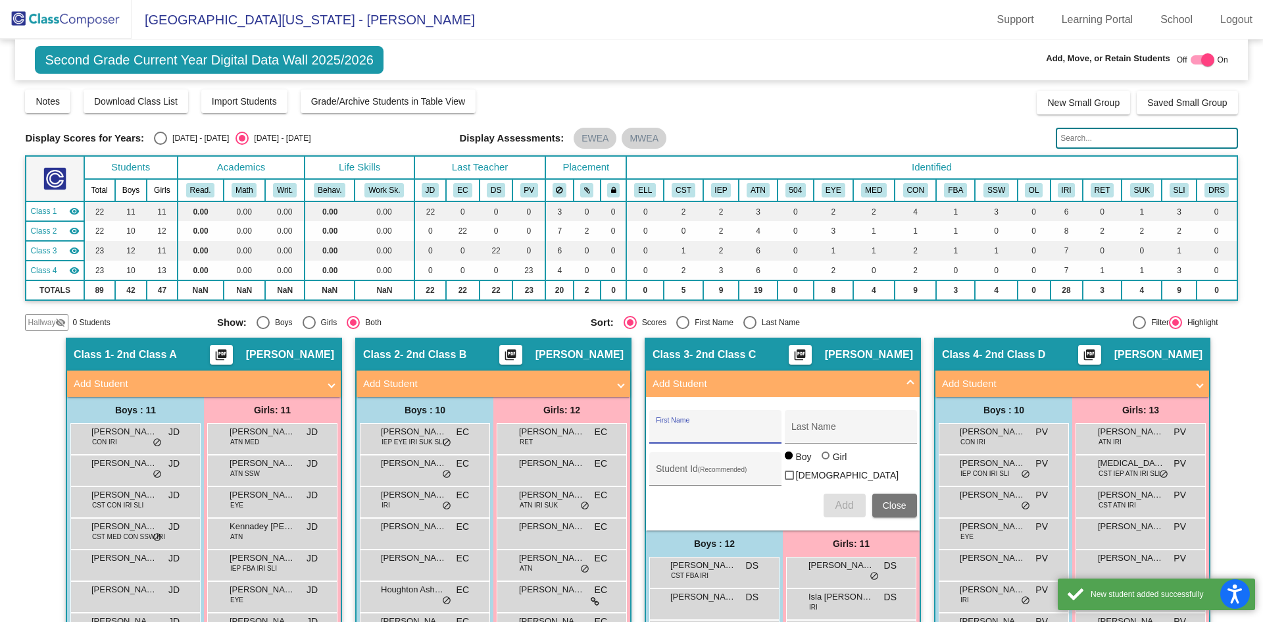
click at [1201, 61] on div at bounding box center [1207, 59] width 13 height 13
checkbox input "false"
